Goal: Navigation & Orientation: Find specific page/section

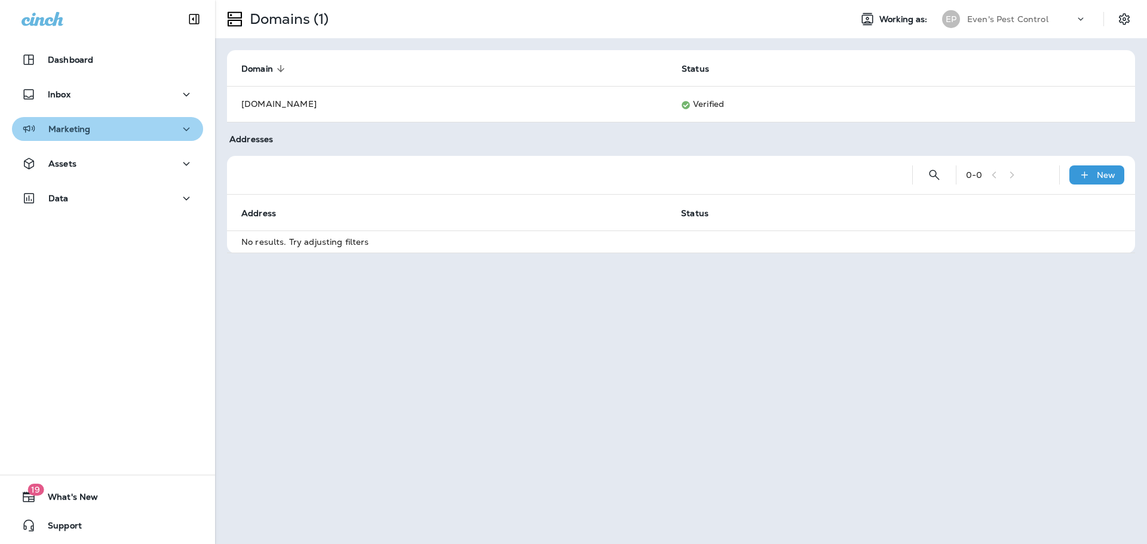
click at [139, 128] on div "Marketing" at bounding box center [108, 129] width 172 height 15
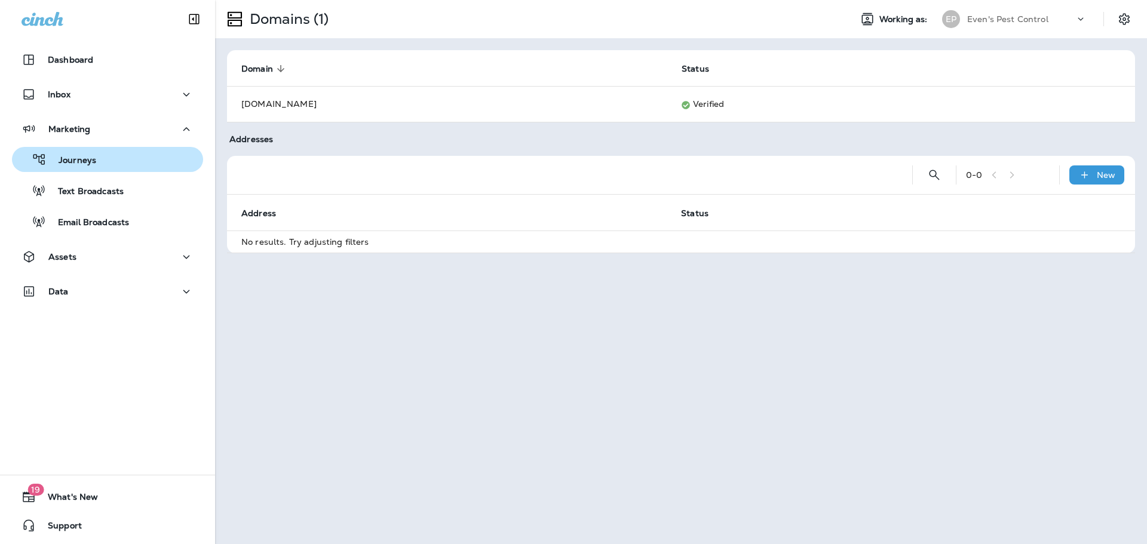
click at [118, 163] on div "Journeys" at bounding box center [108, 160] width 182 height 18
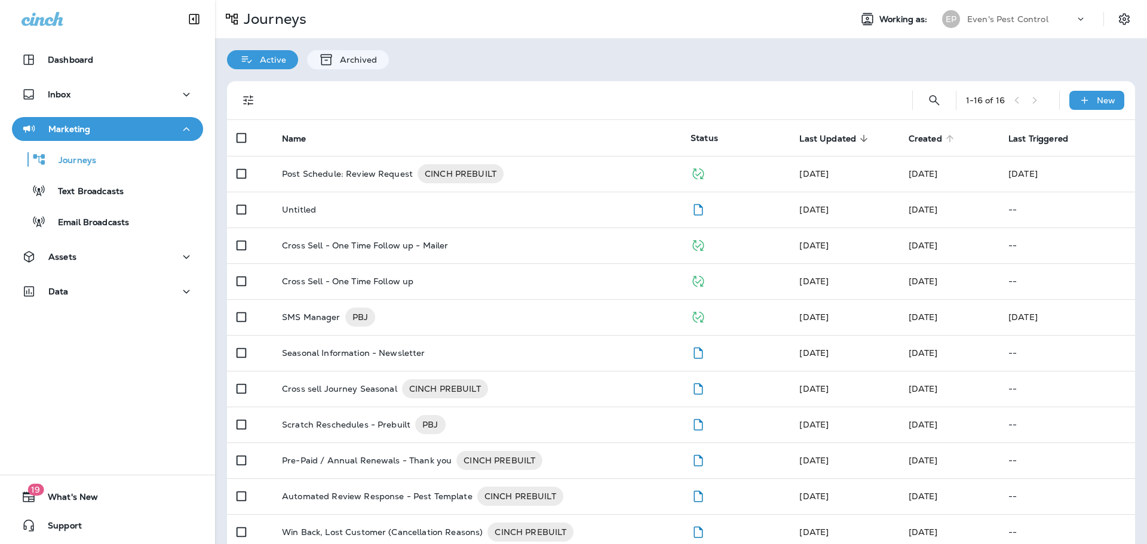
click at [928, 140] on span "Created" at bounding box center [925, 139] width 33 height 10
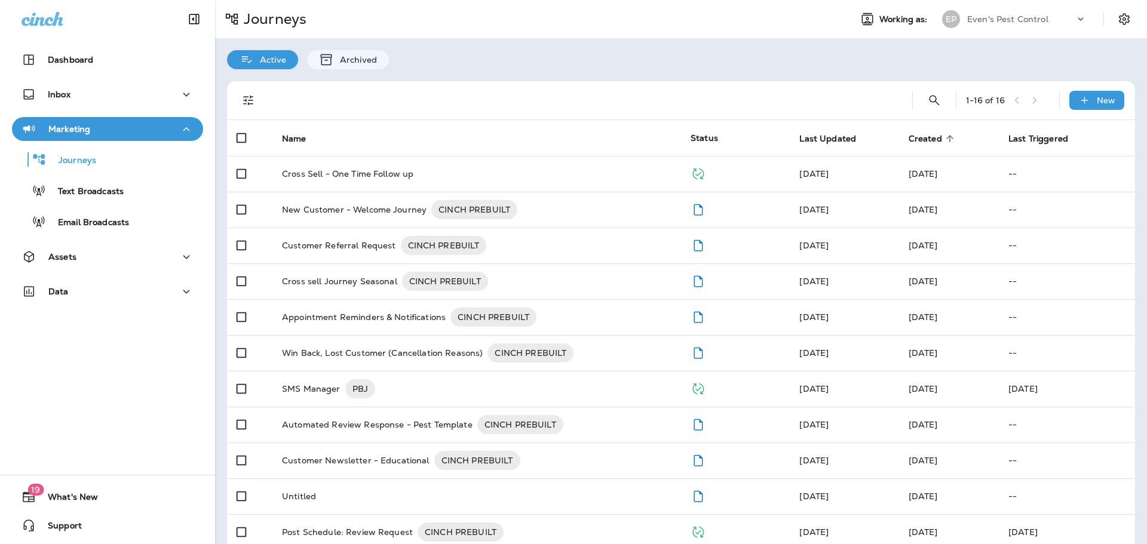
click at [933, 136] on span "Created" at bounding box center [925, 139] width 33 height 10
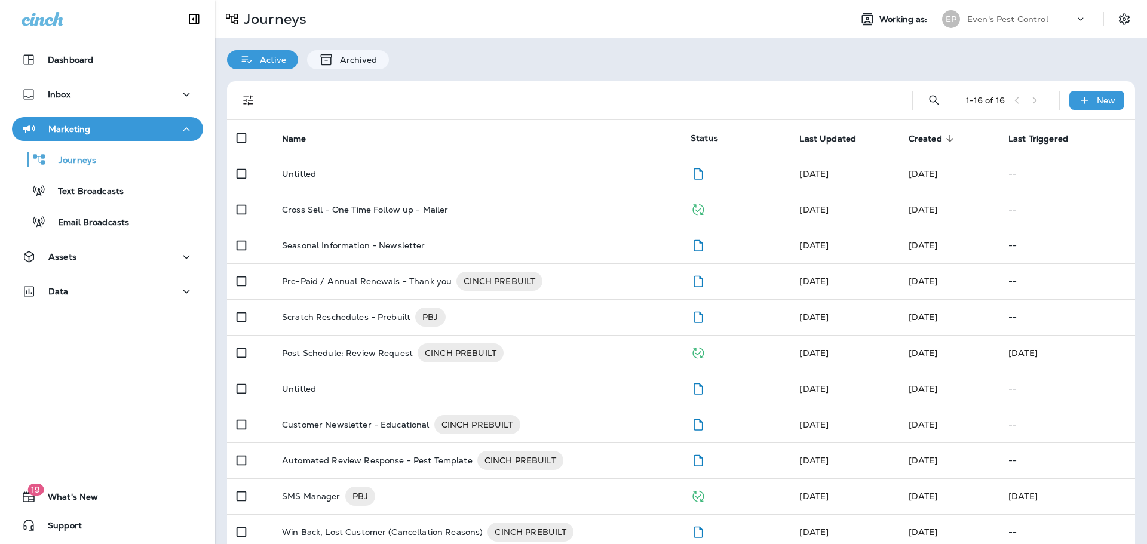
click at [557, 94] on div at bounding box center [581, 100] width 623 height 38
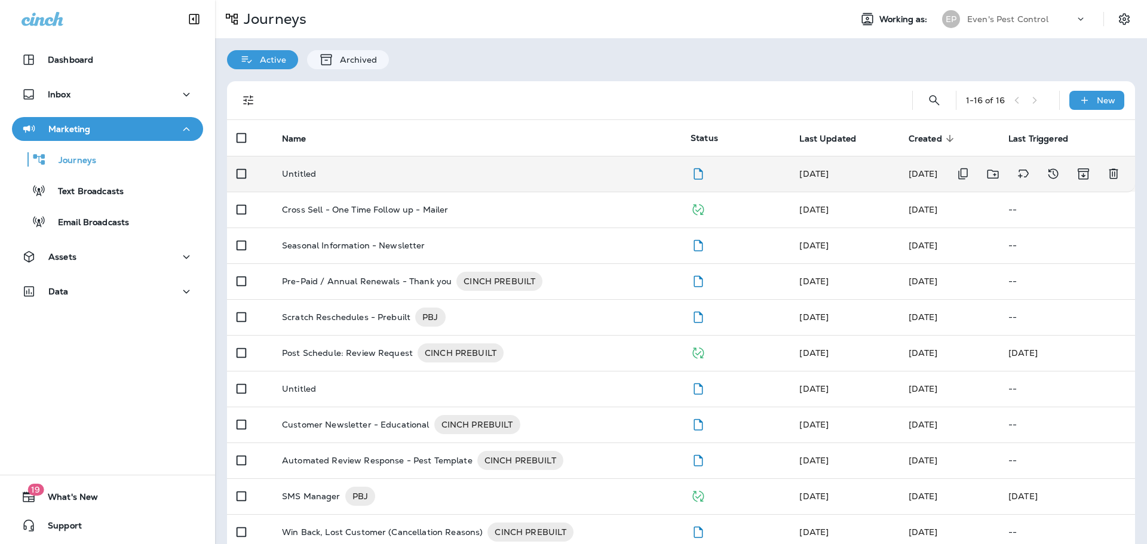
click at [515, 182] on td "Untitled" at bounding box center [476, 174] width 409 height 36
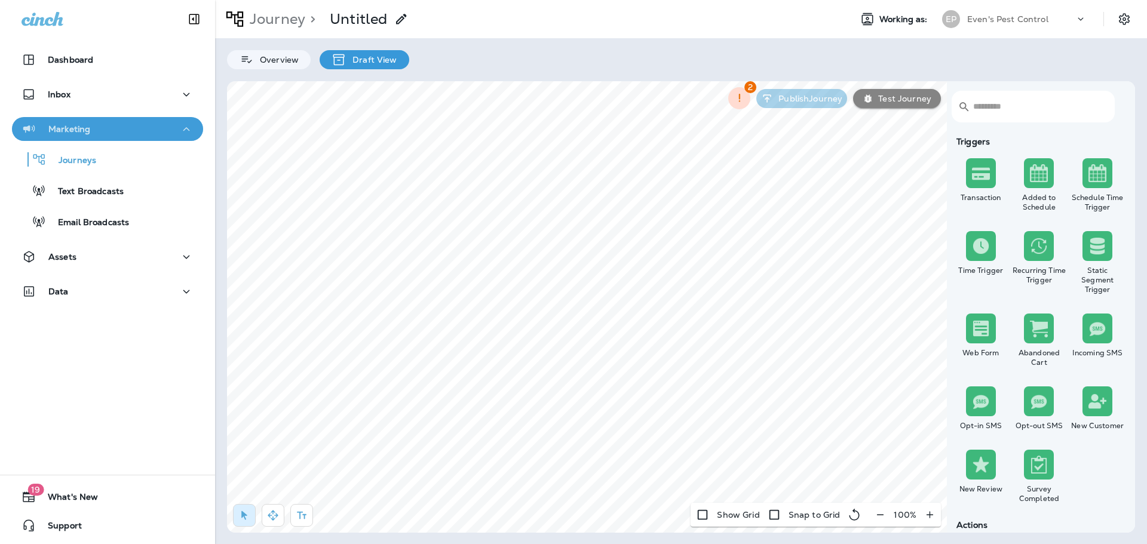
click at [121, 127] on div "Marketing" at bounding box center [108, 129] width 172 height 15
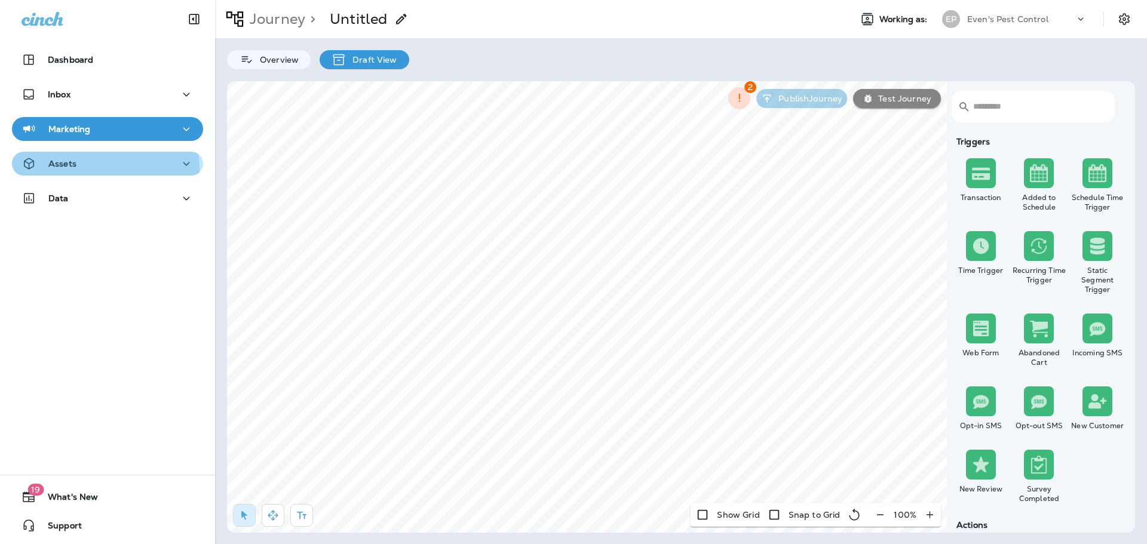
click at [100, 170] on div "Assets" at bounding box center [108, 164] width 172 height 15
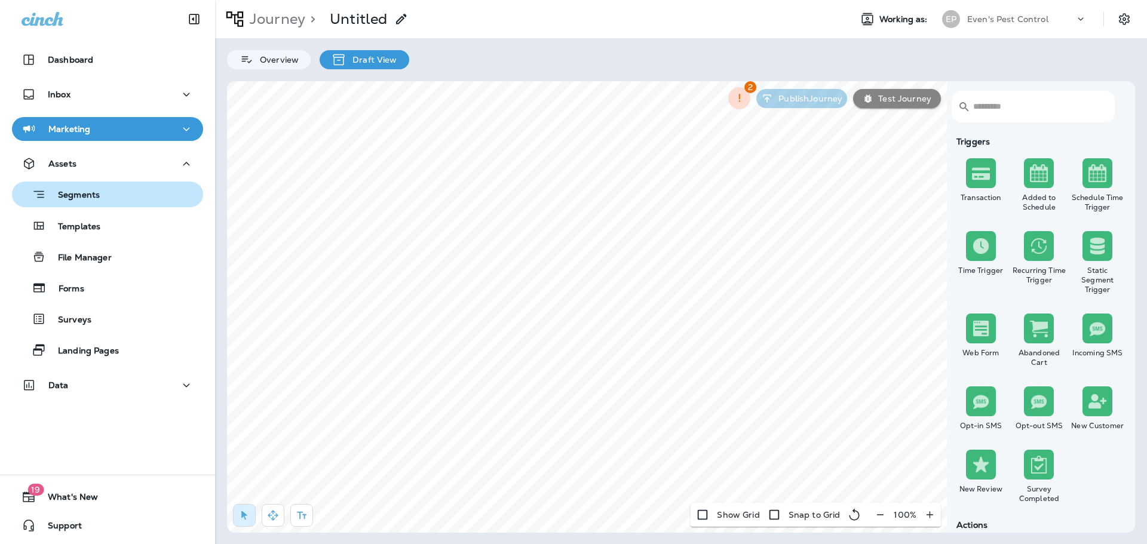
click at [113, 194] on div "Segments" at bounding box center [108, 194] width 182 height 19
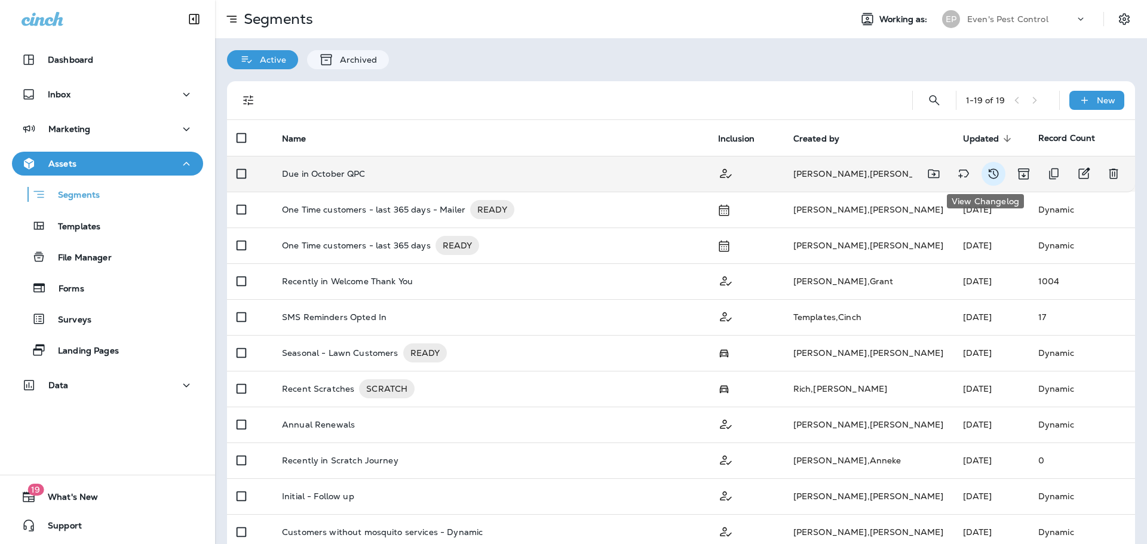
click at [986, 177] on icon "View Changelog" at bounding box center [993, 174] width 14 height 14
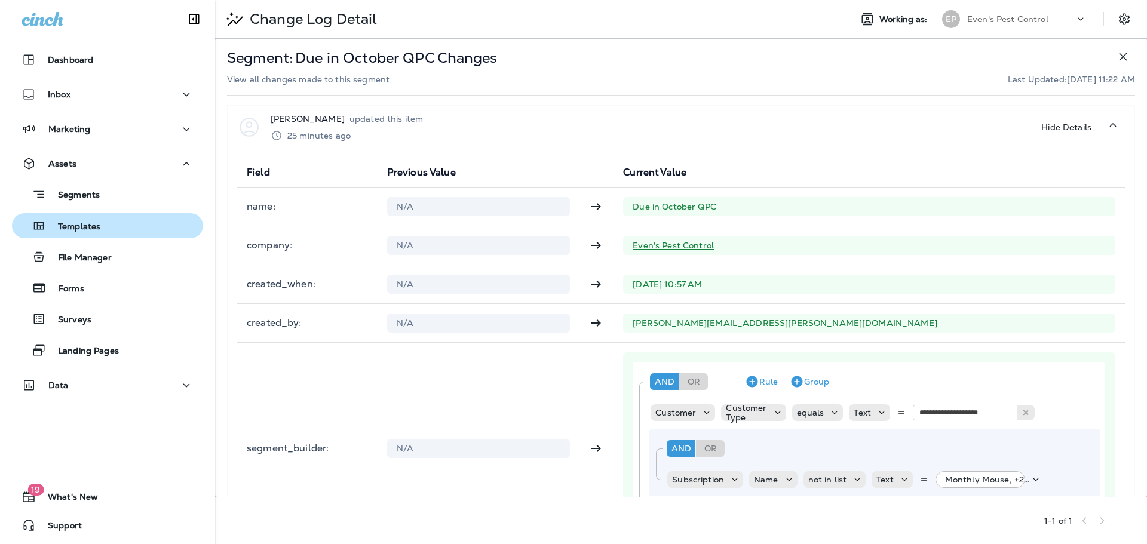
click at [94, 228] on p "Templates" at bounding box center [73, 227] width 54 height 11
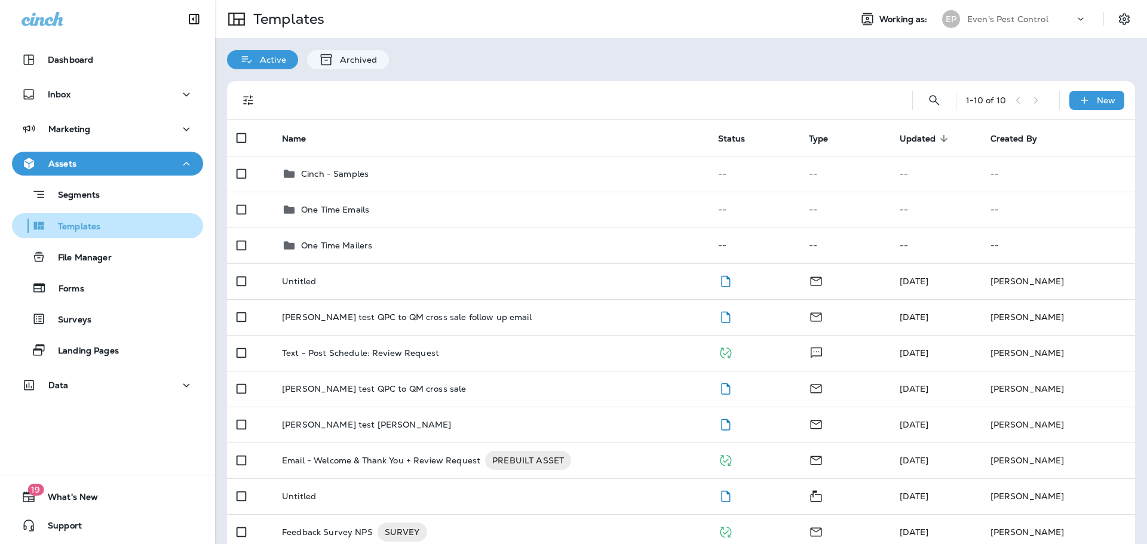
click at [94, 225] on p "Templates" at bounding box center [73, 227] width 54 height 11
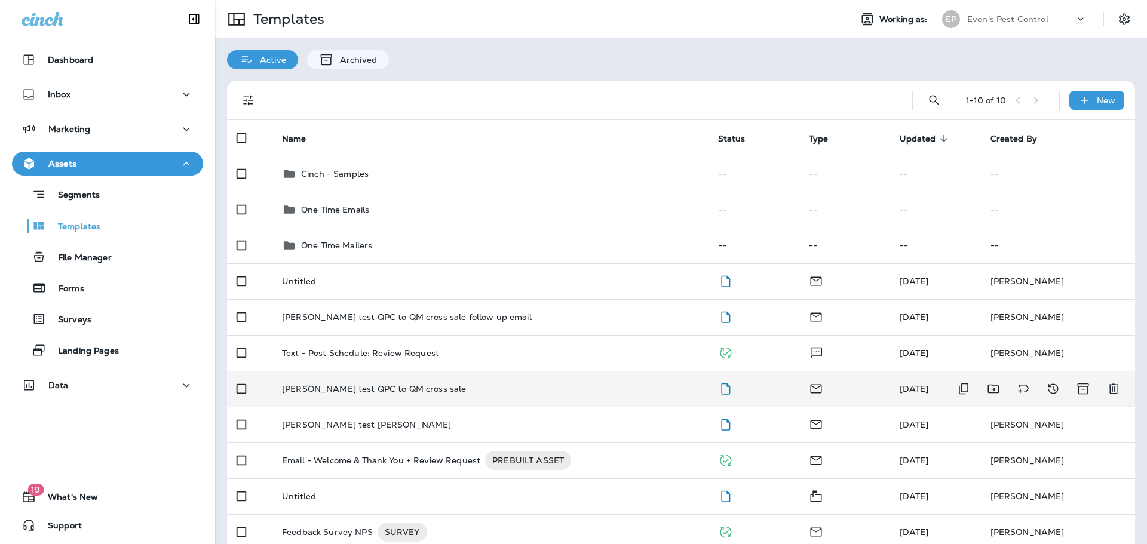
click at [476, 388] on div "[PERSON_NAME] test QPC to QM cross sale" at bounding box center [490, 389] width 417 height 10
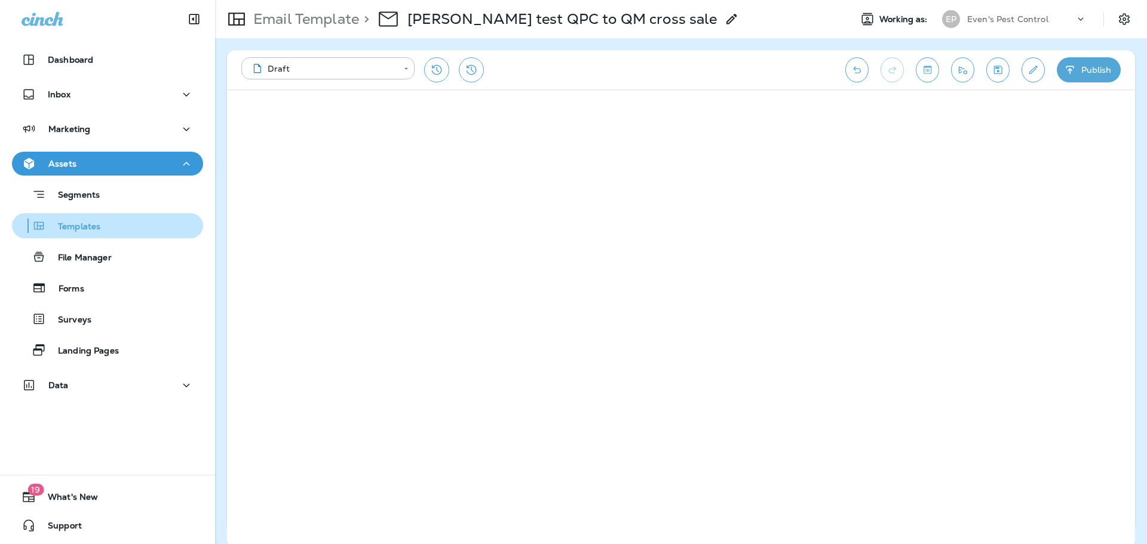
click at [71, 226] on p "Templates" at bounding box center [73, 227] width 54 height 11
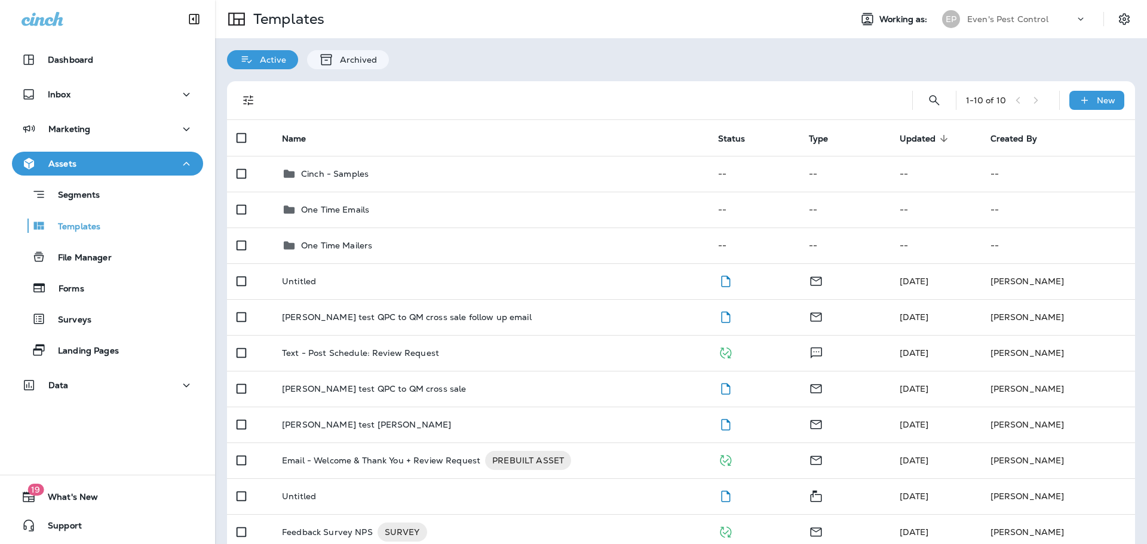
click at [612, 50] on div "Active Archived" at bounding box center [681, 53] width 932 height 31
click at [736, 33] on div "Templates" at bounding box center [528, 18] width 626 height 33
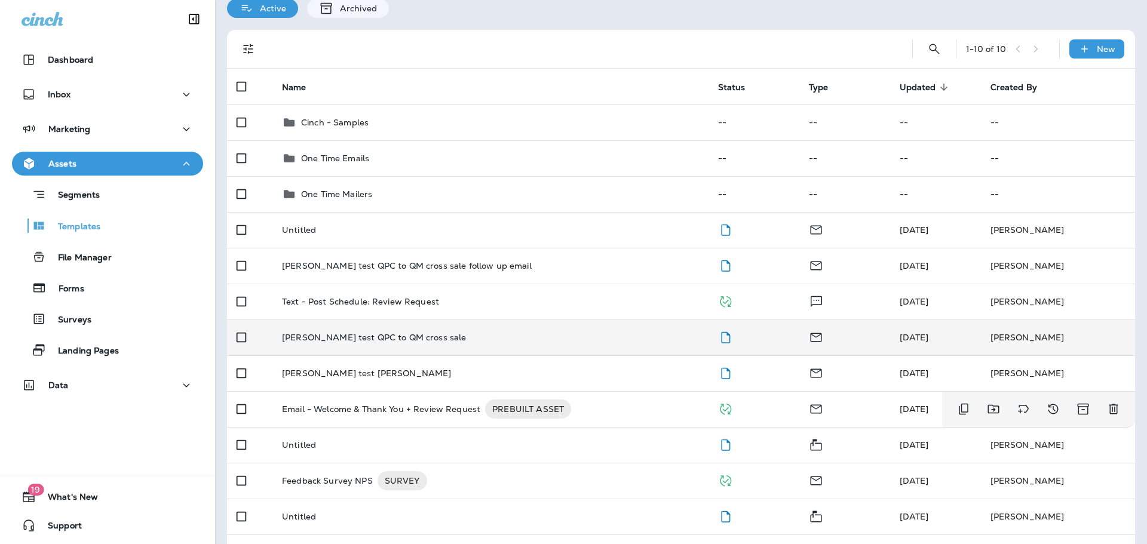
scroll to position [30, 0]
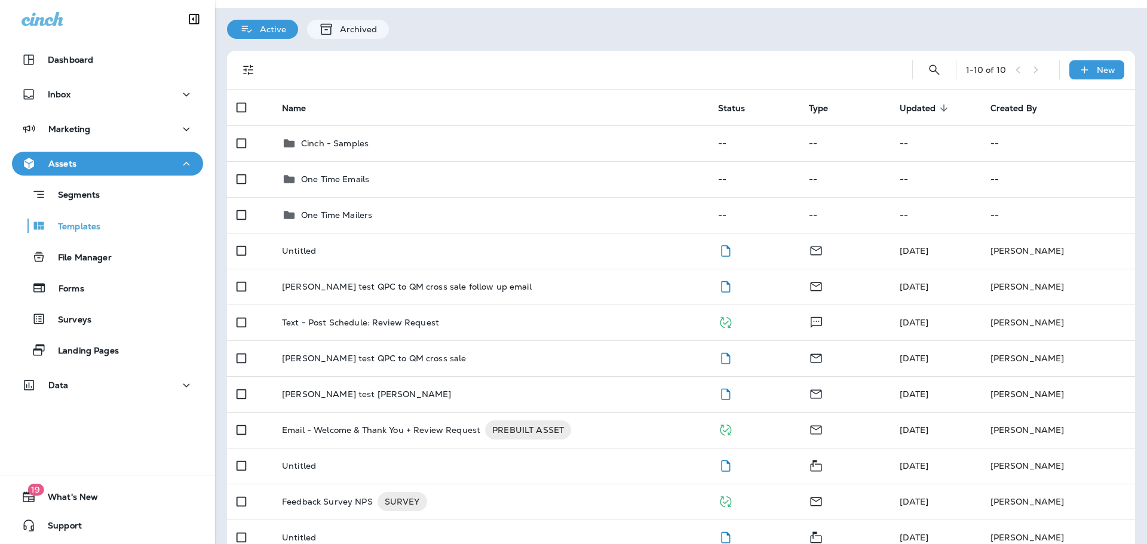
click at [542, 24] on div "Active Archived" at bounding box center [681, 23] width 932 height 31
click at [636, 38] on div "Active Archived" at bounding box center [681, 23] width 932 height 31
click at [520, 26] on div "Active Archived" at bounding box center [681, 23] width 932 height 31
click at [529, 27] on div "Active Archived" at bounding box center [681, 23] width 932 height 31
click at [179, 124] on icon "button" at bounding box center [186, 129] width 14 height 15
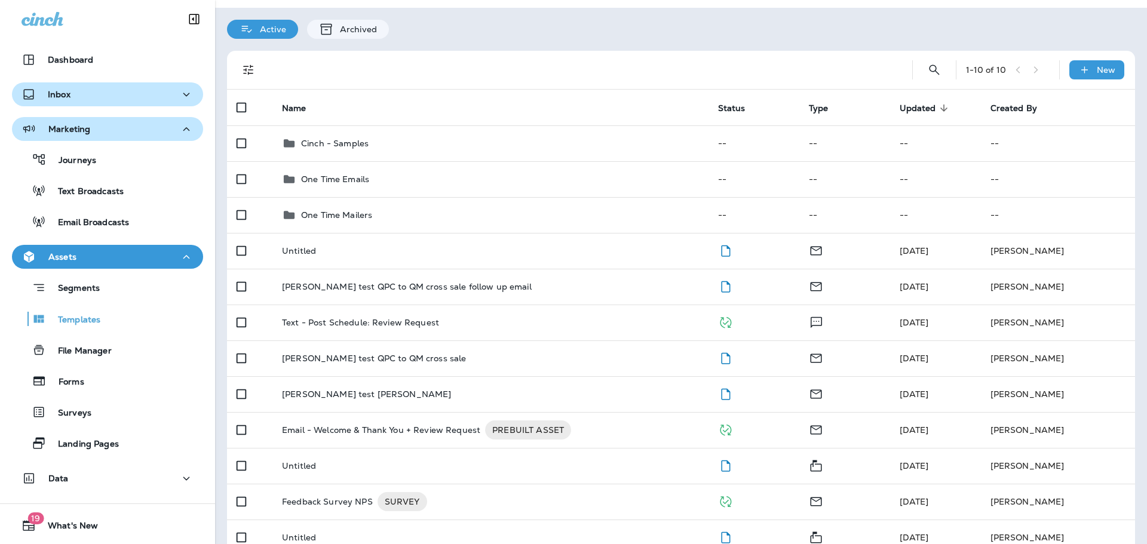
click at [173, 93] on div "Inbox" at bounding box center [108, 94] width 172 height 15
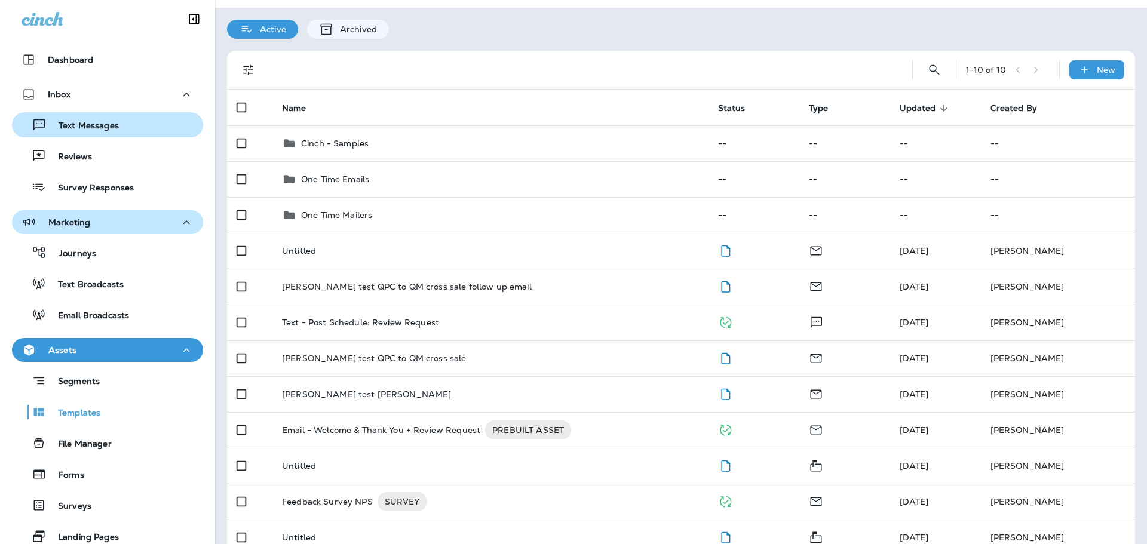
click at [143, 133] on div "Text Messages" at bounding box center [108, 125] width 182 height 18
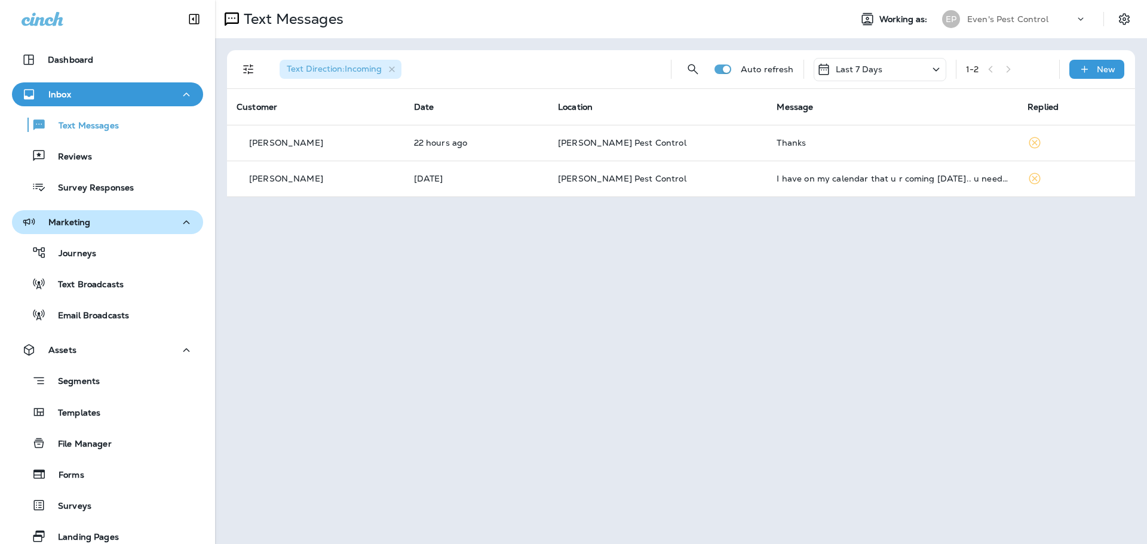
click at [512, 272] on div "Text Messages Working as: EP Even's Pest Control Text Direction : Incoming Auto…" at bounding box center [681, 272] width 932 height 544
click at [745, 16] on div "Text Messages" at bounding box center [528, 19] width 626 height 24
